Goal: Check status: Check status

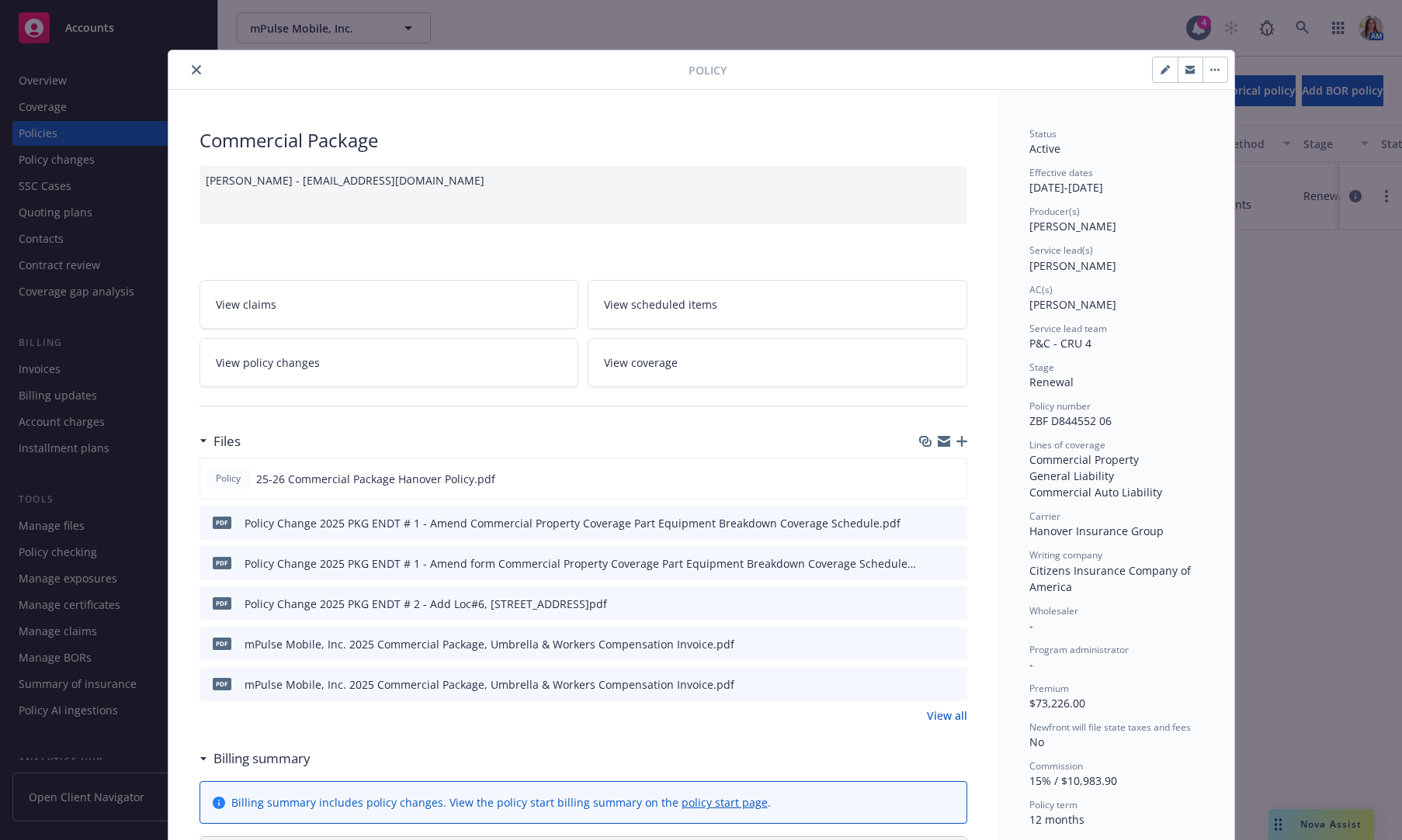
scroll to position [817, 0]
